Goal: Navigation & Orientation: Find specific page/section

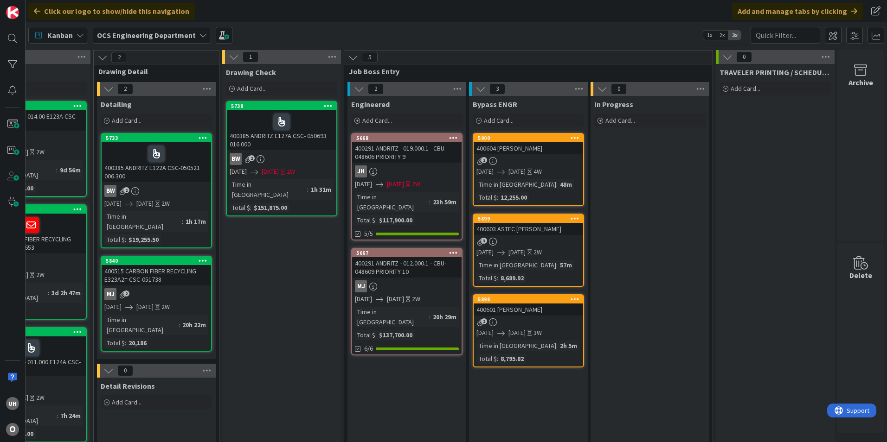
drag, startPoint x: 412, startPoint y: 439, endPoint x: 46, endPoint y: 6, distance: 566.7
click at [528, 234] on div "400603 ASTEC [PERSON_NAME]" at bounding box center [527, 229] width 109 height 12
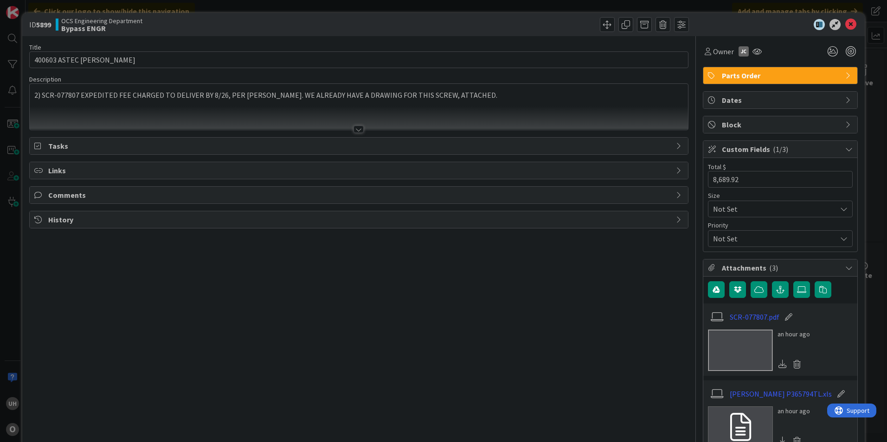
click at [353, 127] on div at bounding box center [358, 129] width 10 height 7
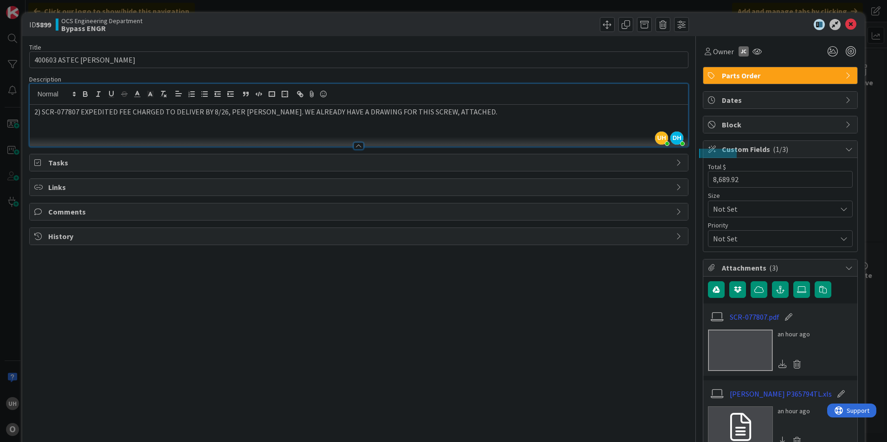
click at [353, 145] on div at bounding box center [358, 145] width 10 height 7
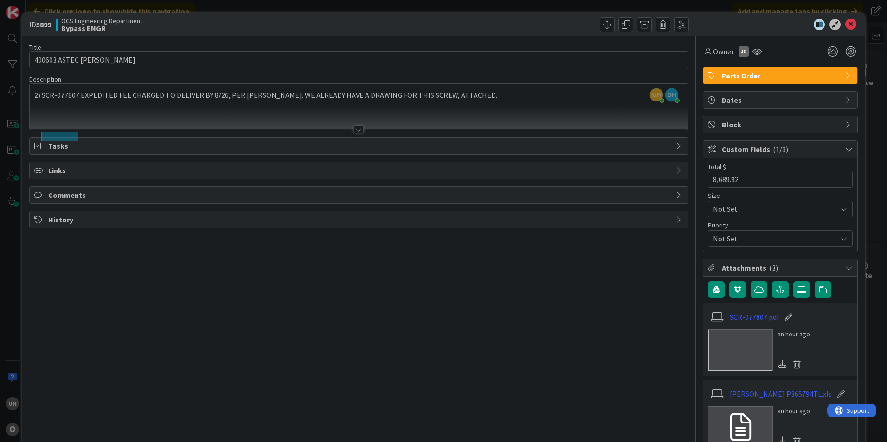
click at [44, 149] on div "Tasks" at bounding box center [359, 146] width 658 height 17
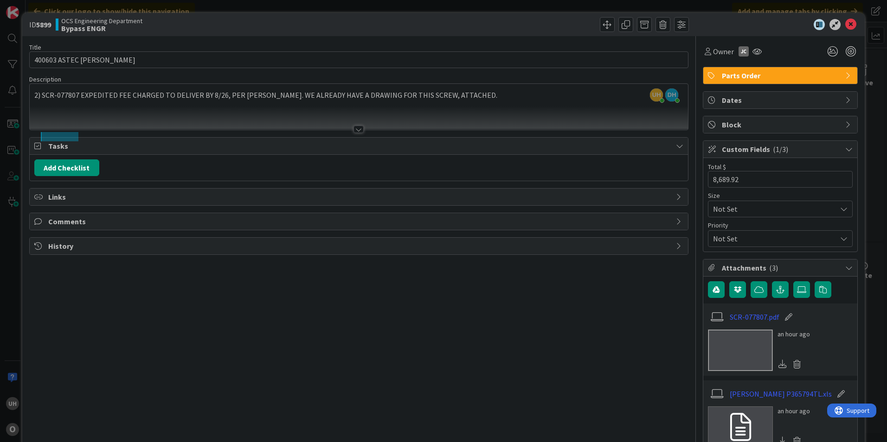
click at [676, 145] on icon at bounding box center [679, 145] width 7 height 7
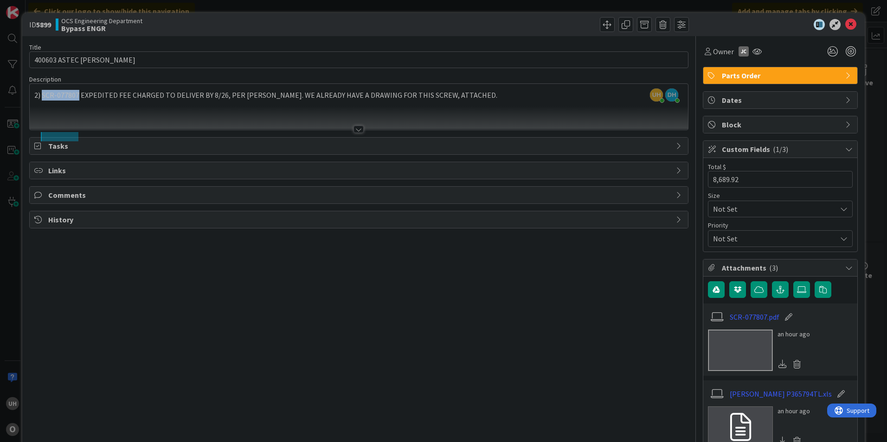
drag, startPoint x: 41, startPoint y: 95, endPoint x: 78, endPoint y: 96, distance: 37.1
click at [78, 96] on p "2) SCR-077807 EXPEDITED FEE CHARGED TO DELIVER BY 8/26, PER [PERSON_NAME]. WE A…" at bounding box center [358, 95] width 649 height 11
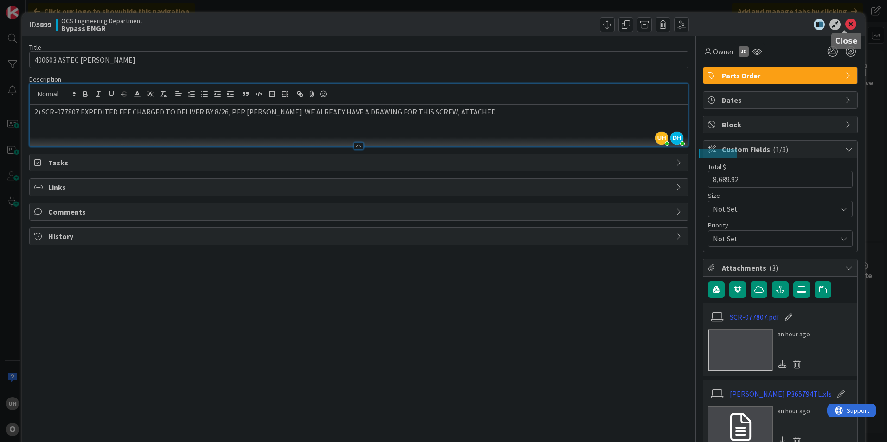
click at [845, 23] on icon at bounding box center [850, 24] width 11 height 11
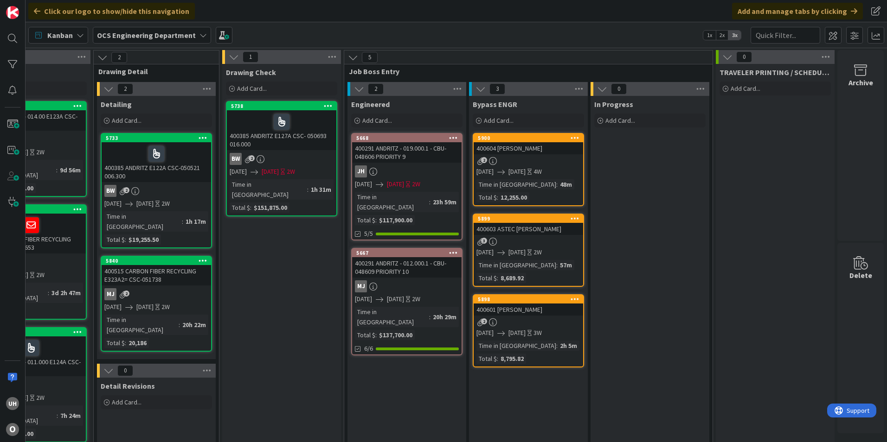
click at [397, 172] on div "JH" at bounding box center [406, 172] width 109 height 12
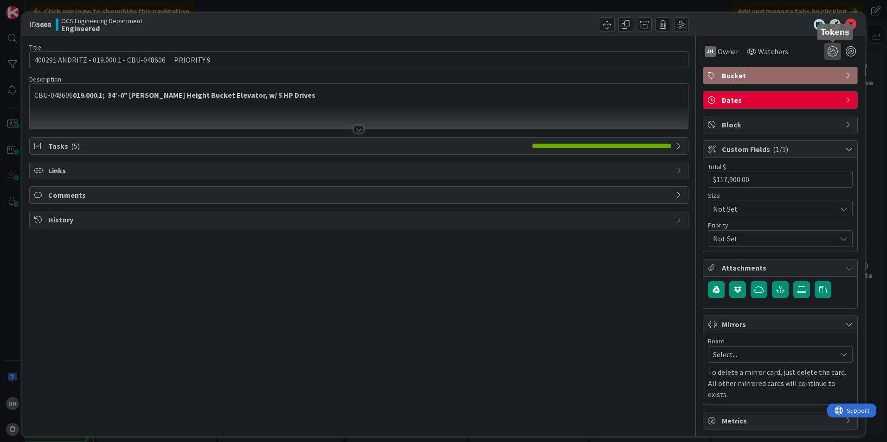
click at [833, 51] on icon at bounding box center [832, 51] width 17 height 17
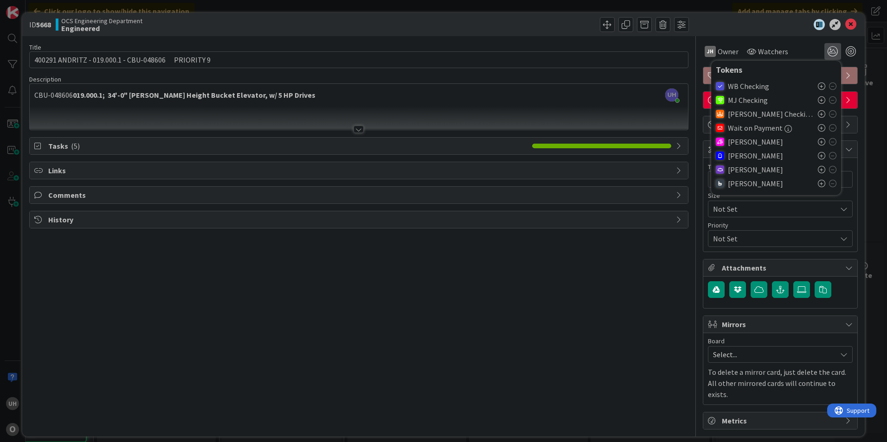
click at [821, 156] on icon at bounding box center [821, 155] width 7 height 7
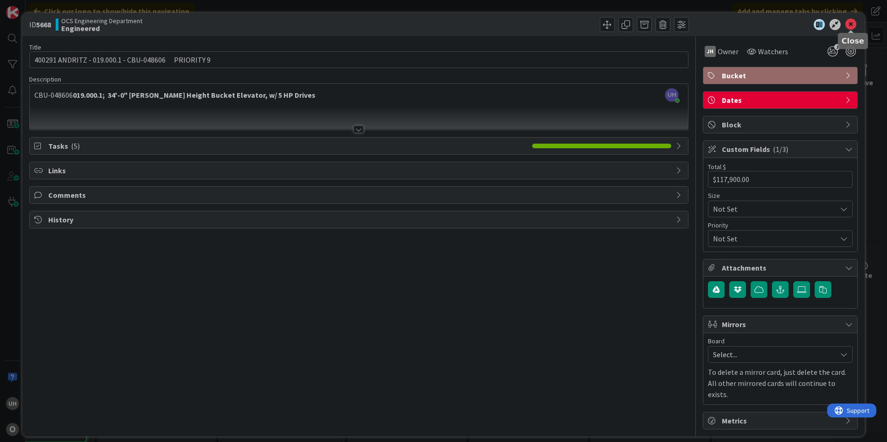
click at [851, 27] on icon at bounding box center [850, 24] width 11 height 11
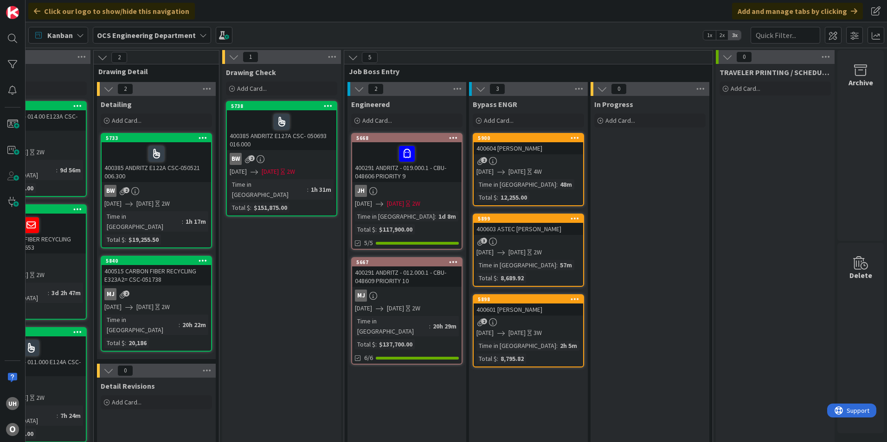
click at [524, 246] on link "5899 400603 ASTEC [PERSON_NAME] 3 [DATE] [DATE] 2W Time in [GEOGRAPHIC_DATA] : …" at bounding box center [528, 250] width 111 height 73
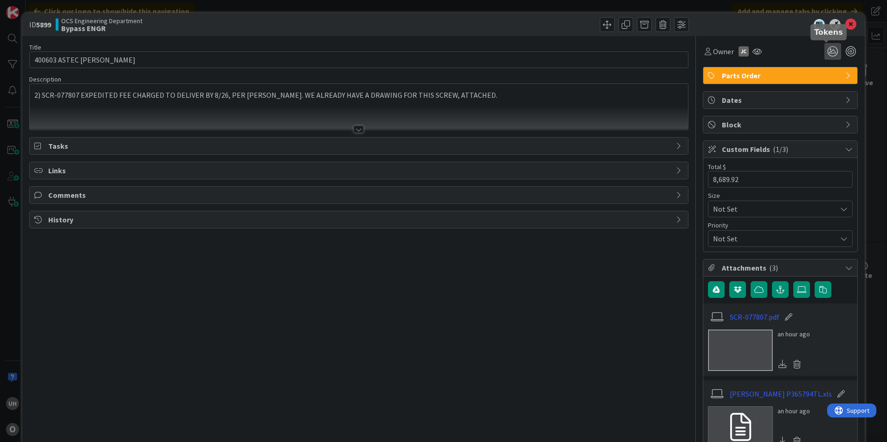
click at [825, 52] on icon at bounding box center [832, 51] width 17 height 17
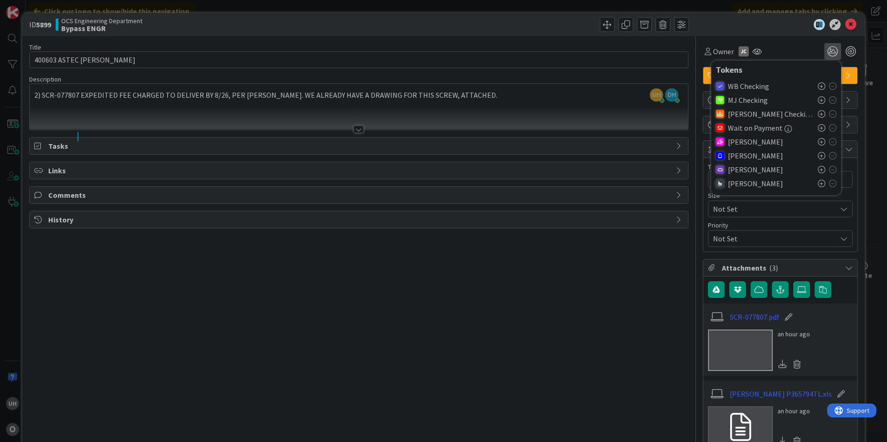
click at [818, 154] on icon at bounding box center [821, 155] width 7 height 7
click at [845, 24] on icon at bounding box center [850, 24] width 11 height 11
